Goal: Complete application form: Complete application form

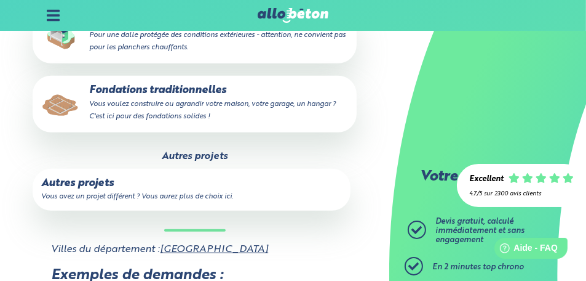
scroll to position [677, 0]
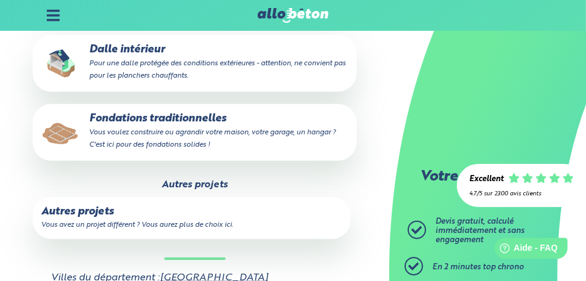
click at [121, 225] on small "Vous avez un projet différent ? Vous aurez plus de choix ici." at bounding box center [137, 224] width 192 height 7
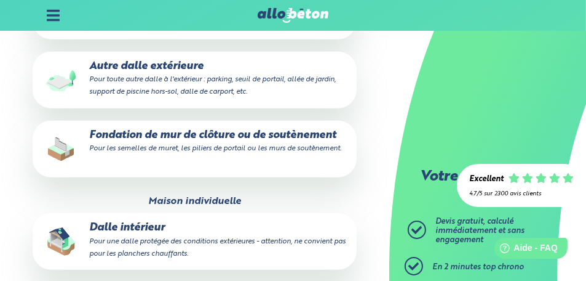
scroll to position [431, 0]
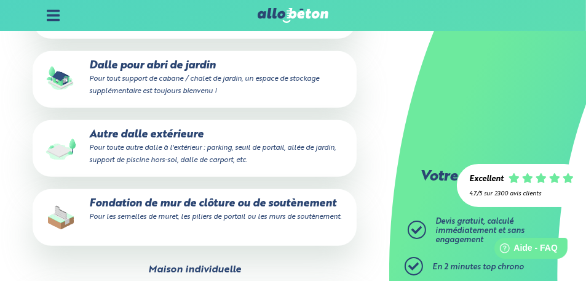
click at [129, 64] on p "Dalle pour abri de jardin Pour tout support de cabane / chalet de jardin, un es…" at bounding box center [195, 79] width 308 height 38
click at [0, 0] on input "Dalle pour abri de jardin Pour tout support de cabane / chalet de jardin, un es…" at bounding box center [0, 0] width 0 height 0
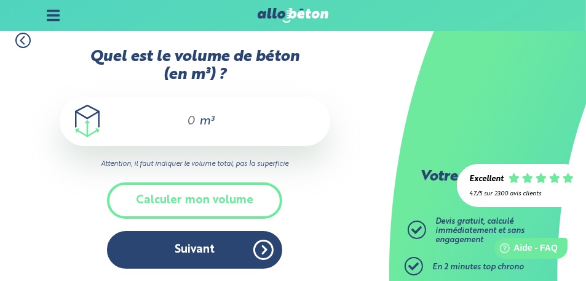
scroll to position [10, 0]
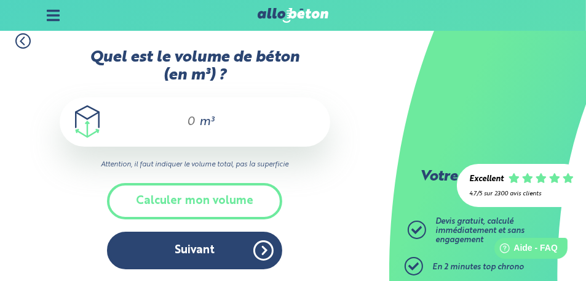
click at [186, 121] on input "Quel est le volume de béton (en m³) ?" at bounding box center [185, 121] width 21 height 15
type input "4"
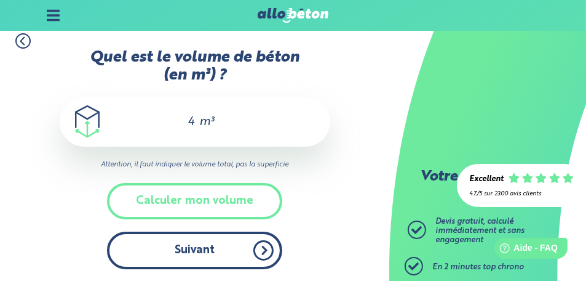
click at [194, 249] on button "Suivant" at bounding box center [194, 250] width 175 height 38
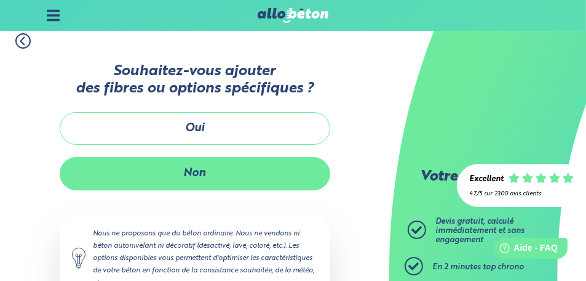
click at [192, 172] on button "Non" at bounding box center [195, 173] width 271 height 33
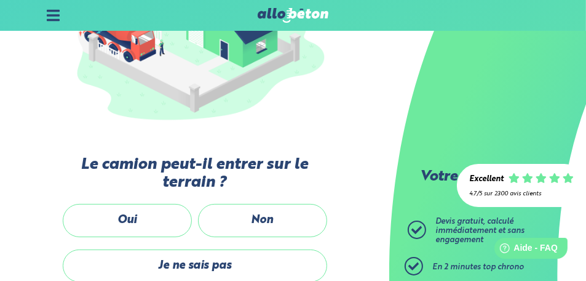
scroll to position [256, 0]
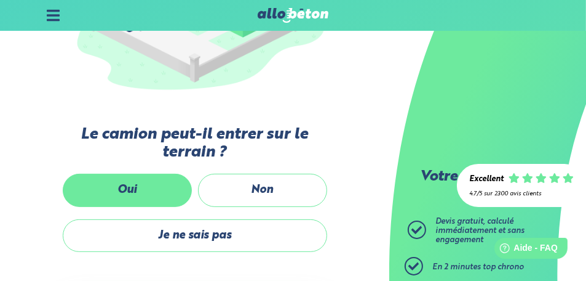
click at [145, 189] on label "Oui" at bounding box center [127, 190] width 129 height 33
click at [0, 0] on input "Oui" at bounding box center [0, 0] width 0 height 0
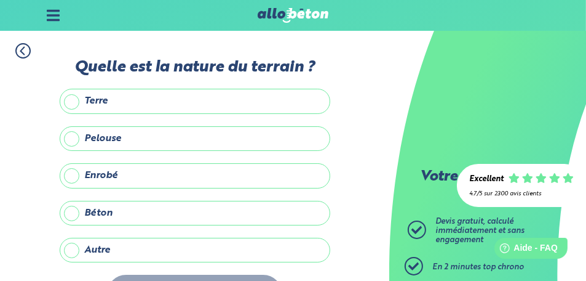
click at [70, 212] on label "Béton" at bounding box center [195, 213] width 271 height 25
click at [0, 0] on input "Béton" at bounding box center [0, 0] width 0 height 0
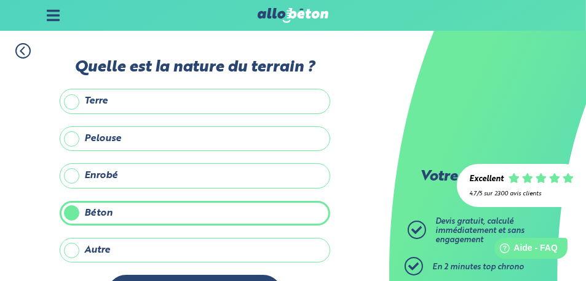
scroll to position [42, 0]
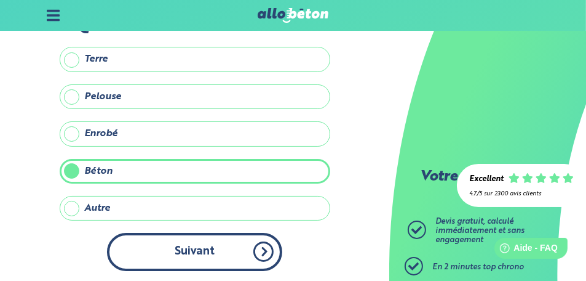
click at [201, 249] on button "Suivant" at bounding box center [194, 252] width 175 height 38
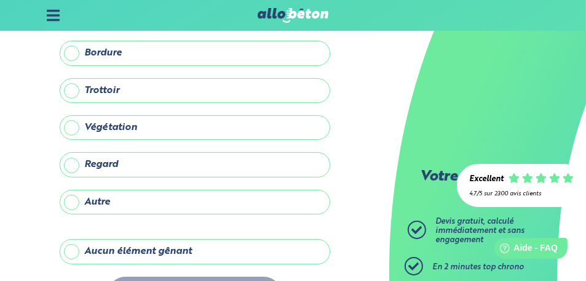
scroll to position [146, 0]
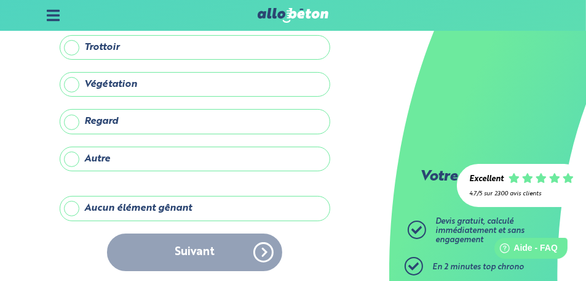
click at [194, 250] on div "Suivant" at bounding box center [195, 252] width 271 height 38
click at [71, 205] on label "Aucun élément gênant" at bounding box center [195, 208] width 271 height 25
click at [0, 0] on input "Aucun élément gênant" at bounding box center [0, 0] width 0 height 0
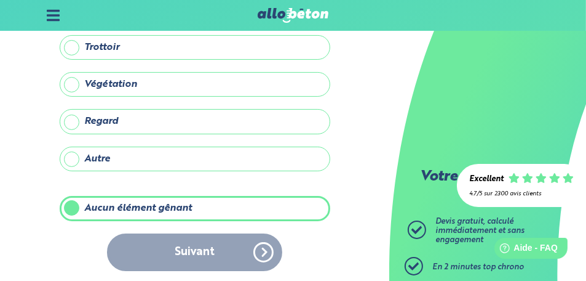
scroll to position [146, 0]
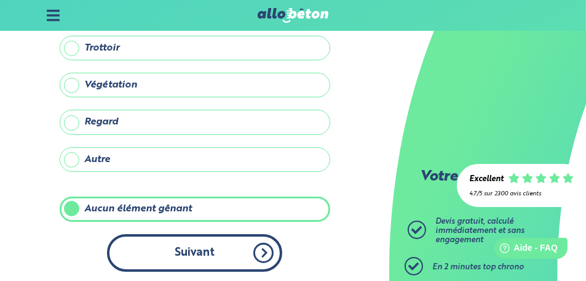
click at [196, 248] on button "Suivant" at bounding box center [194, 253] width 175 height 38
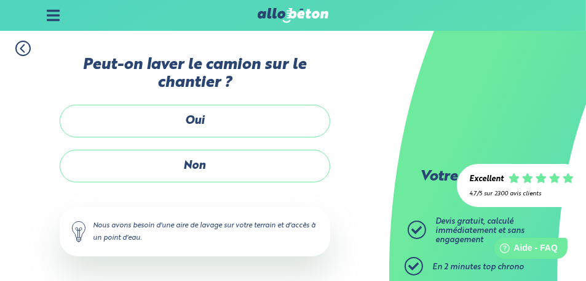
scroll to position [2, 0]
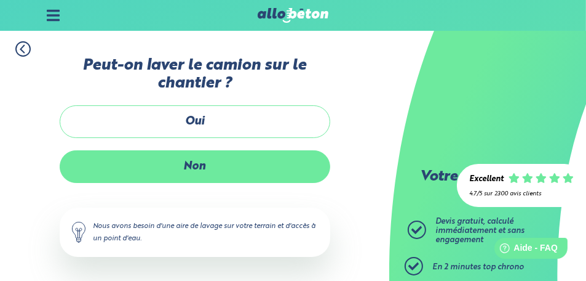
click at [216, 162] on label "Non" at bounding box center [195, 166] width 271 height 33
click at [0, 0] on input "Non" at bounding box center [0, 0] width 0 height 0
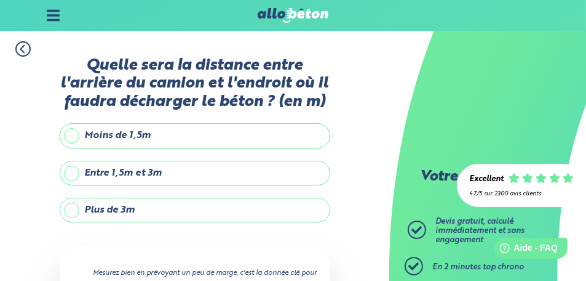
click at [75, 207] on label "Plus de 3m" at bounding box center [195, 209] width 271 height 25
click at [0, 0] on input "Plus de 3m" at bounding box center [0, 0] width 0 height 0
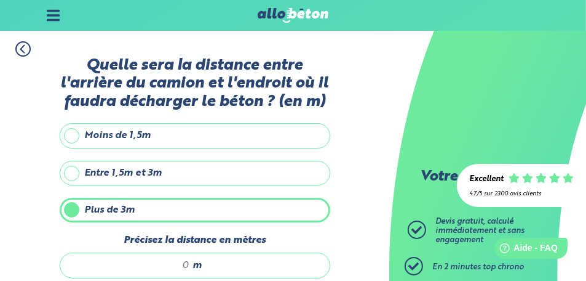
scroll to position [63, 0]
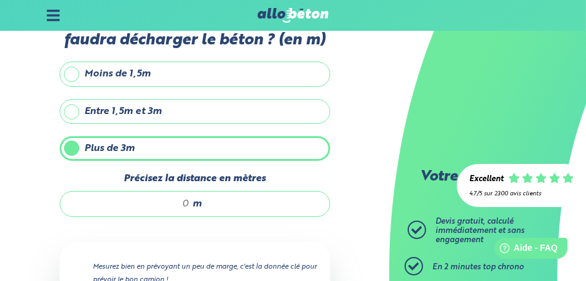
click at [182, 201] on input "Précisez la distance en mètres" at bounding box center [132, 203] width 118 height 12
type input "5"
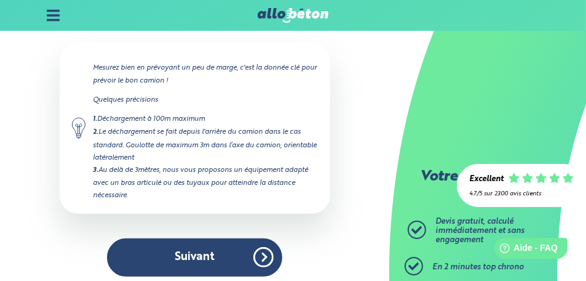
scroll to position [266, 0]
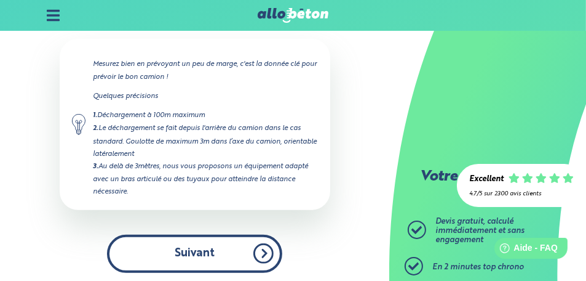
click at [187, 249] on button "Suivant" at bounding box center [194, 253] width 175 height 38
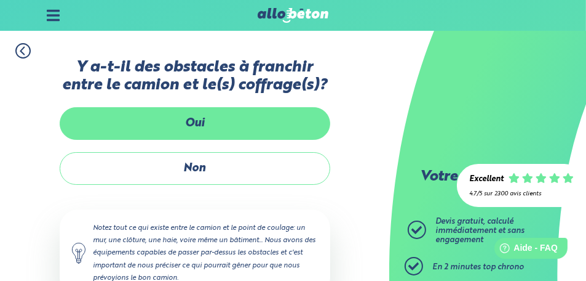
click at [225, 129] on label "Oui" at bounding box center [195, 123] width 271 height 33
click at [0, 0] on input "Oui" at bounding box center [0, 0] width 0 height 0
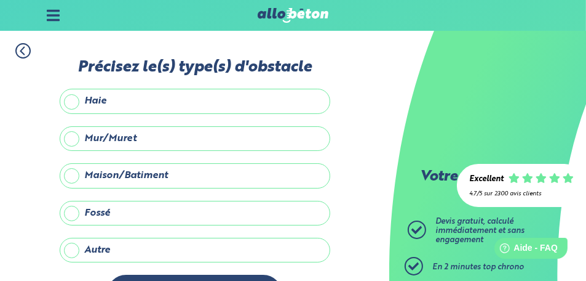
click at [74, 214] on label "Fossé" at bounding box center [195, 213] width 271 height 25
click at [0, 0] on input "Fossé" at bounding box center [0, 0] width 0 height 0
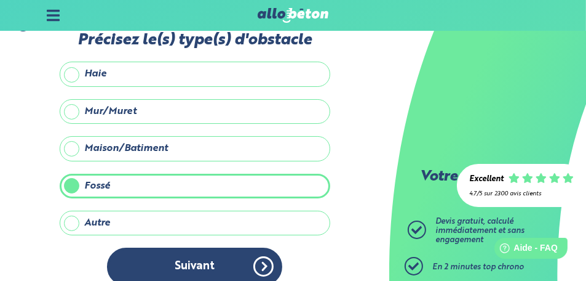
scroll to position [42, 0]
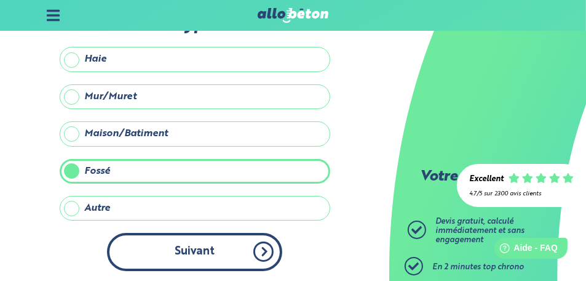
click at [197, 250] on button "Suivant" at bounding box center [194, 252] width 175 height 38
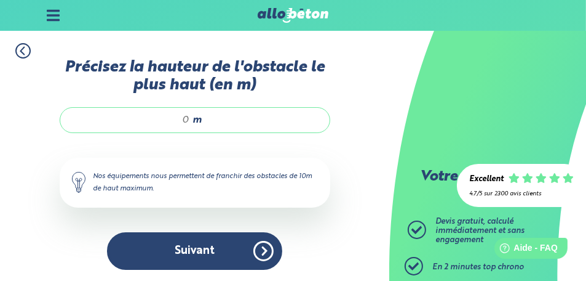
click at [184, 119] on input "Précisez la hauteur de l'obstacle le plus haut (en m)" at bounding box center [132, 120] width 118 height 12
type input "2"
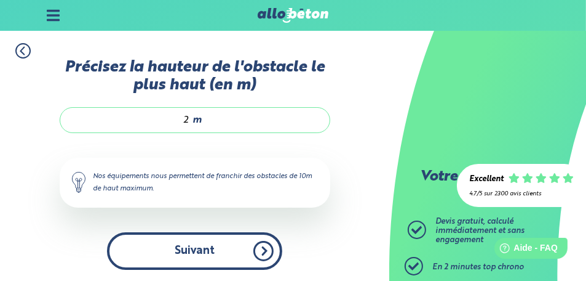
click at [198, 250] on button "Suivant" at bounding box center [194, 251] width 175 height 38
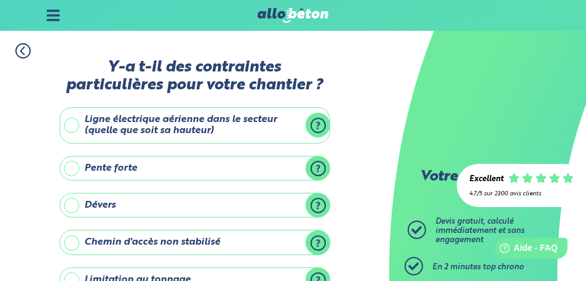
click at [72, 165] on label "Pente forte" at bounding box center [195, 168] width 271 height 25
click at [0, 0] on input "Pente forte" at bounding box center [0, 0] width 0 height 0
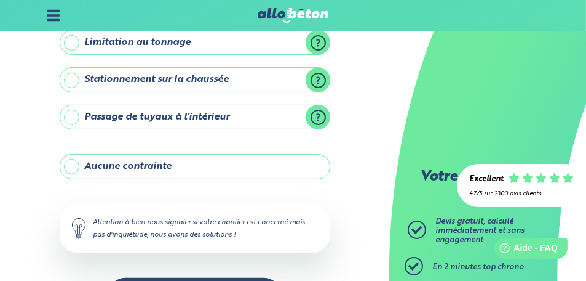
scroll to position [308, 0]
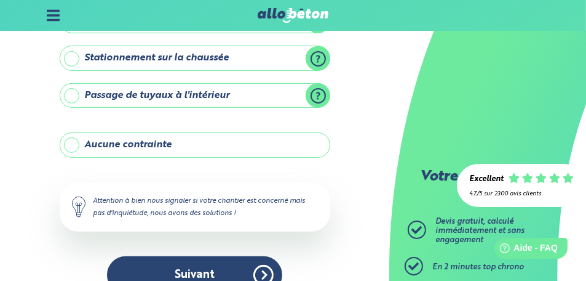
click at [66, 142] on label "Aucune contrainte" at bounding box center [195, 144] width 271 height 25
click at [0, 0] on input "Aucune contrainte" at bounding box center [0, 0] width 0 height 0
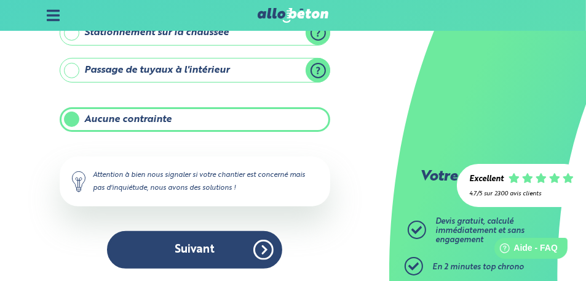
scroll to position [258, 0]
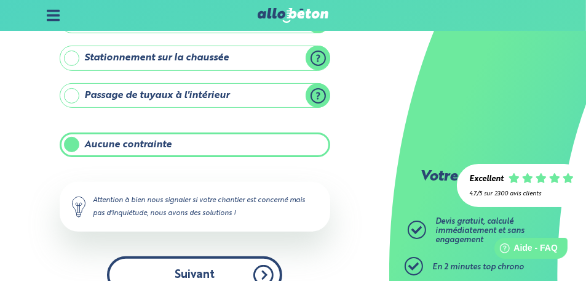
click at [204, 271] on button "Suivant" at bounding box center [194, 275] width 175 height 38
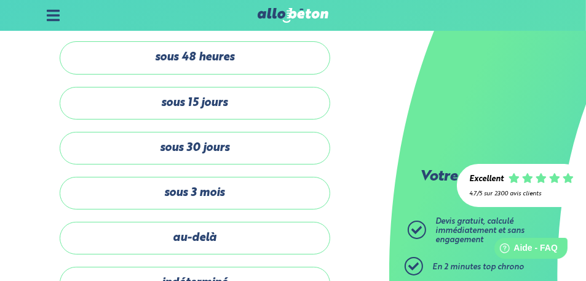
scroll to position [27, 0]
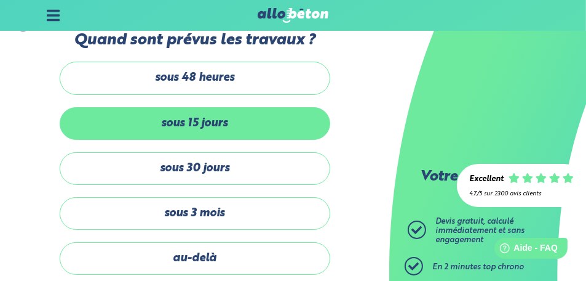
click at [200, 121] on label "sous 15 jours" at bounding box center [195, 123] width 271 height 33
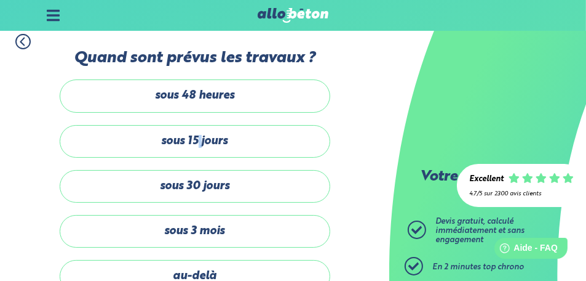
scroll to position [0, 0]
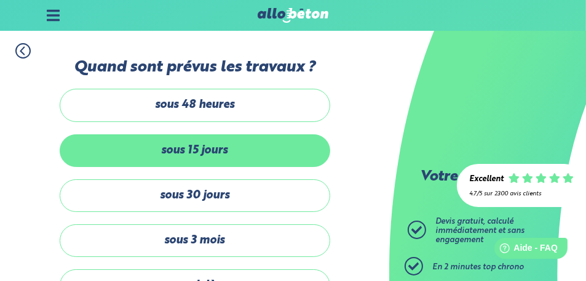
click at [242, 146] on label "sous 15 jours" at bounding box center [195, 150] width 271 height 33
click at [0, 0] on input "sous 15 jours" at bounding box center [0, 0] width 0 height 0
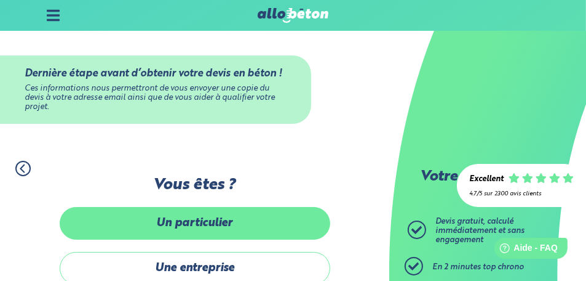
click at [211, 223] on label "Un particulier" at bounding box center [195, 223] width 271 height 33
click at [0, 0] on input "Un particulier" at bounding box center [0, 0] width 0 height 0
